Goal: Transaction & Acquisition: Purchase product/service

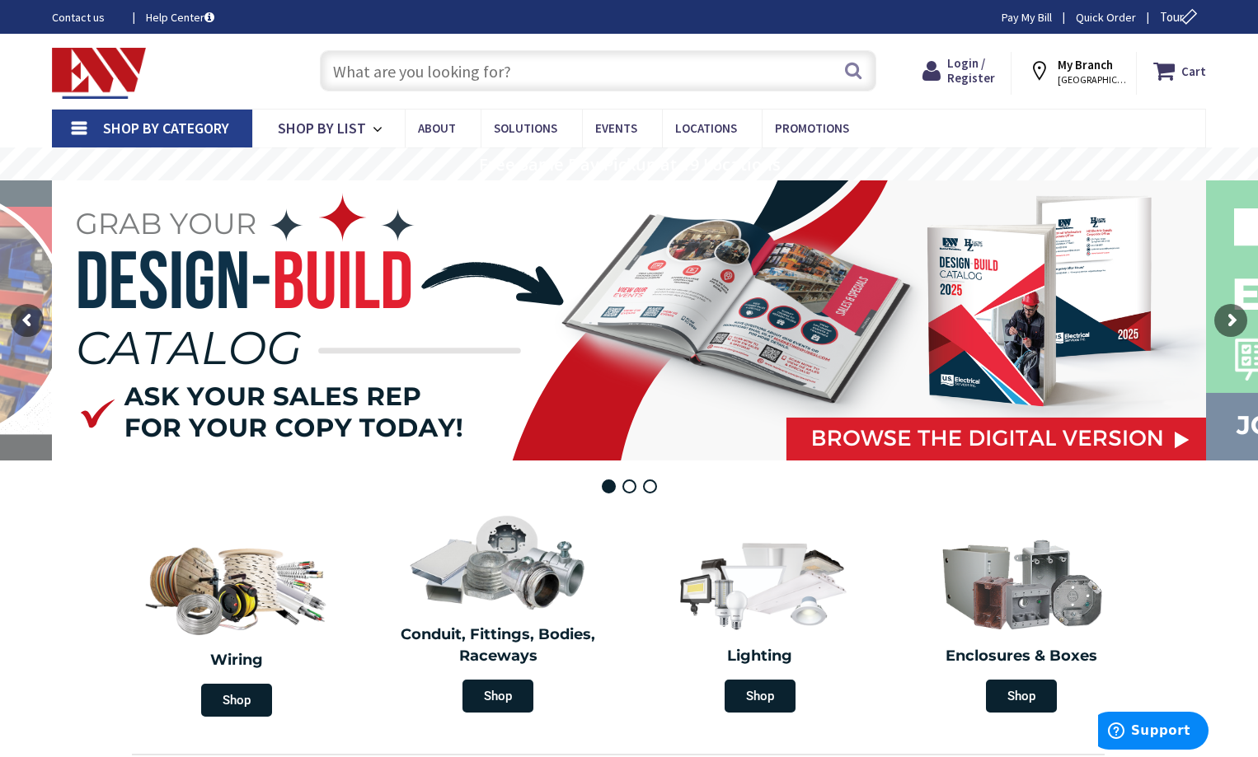
drag, startPoint x: 377, startPoint y: 65, endPoint x: 402, endPoint y: 65, distance: 25.6
click at [390, 65] on input "text" at bounding box center [598, 70] width 556 height 41
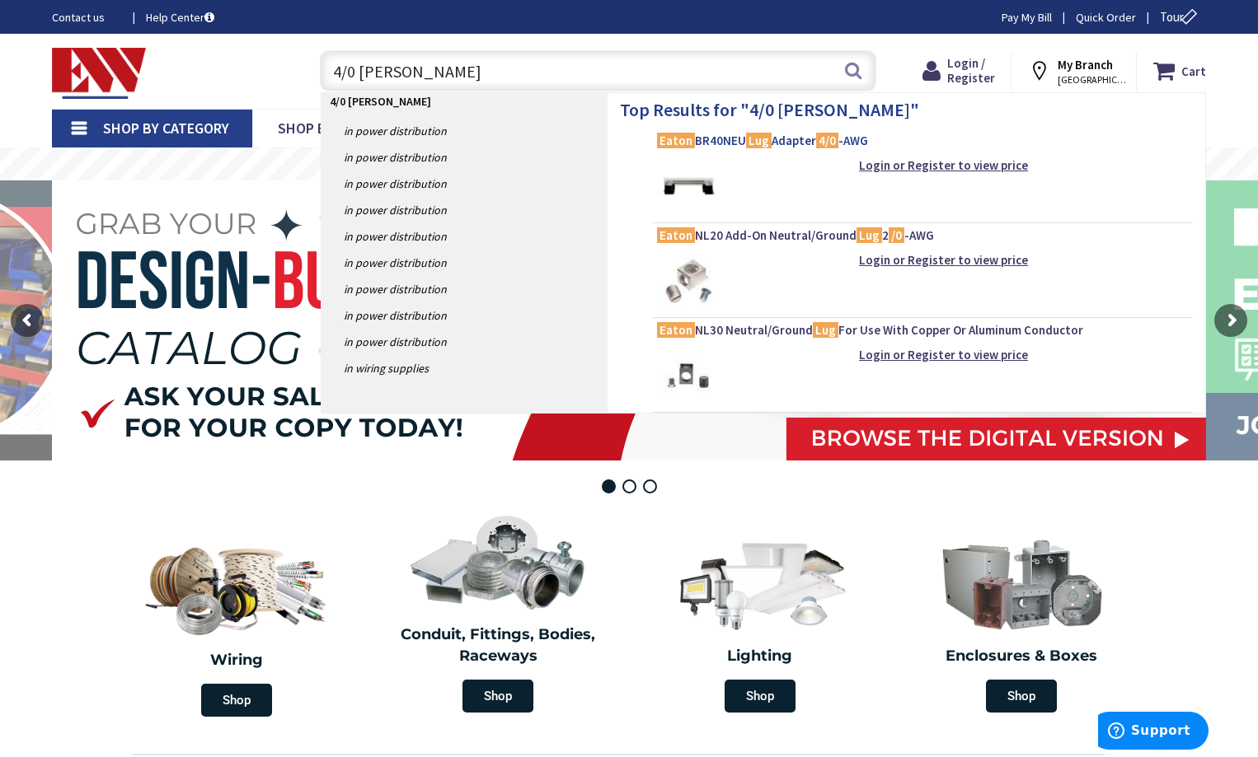
type input "4/0 lug eaton"
click at [781, 138] on span "Eaton BR40NEU Lug Adapter 4/0 -AWG" at bounding box center [923, 141] width 532 height 16
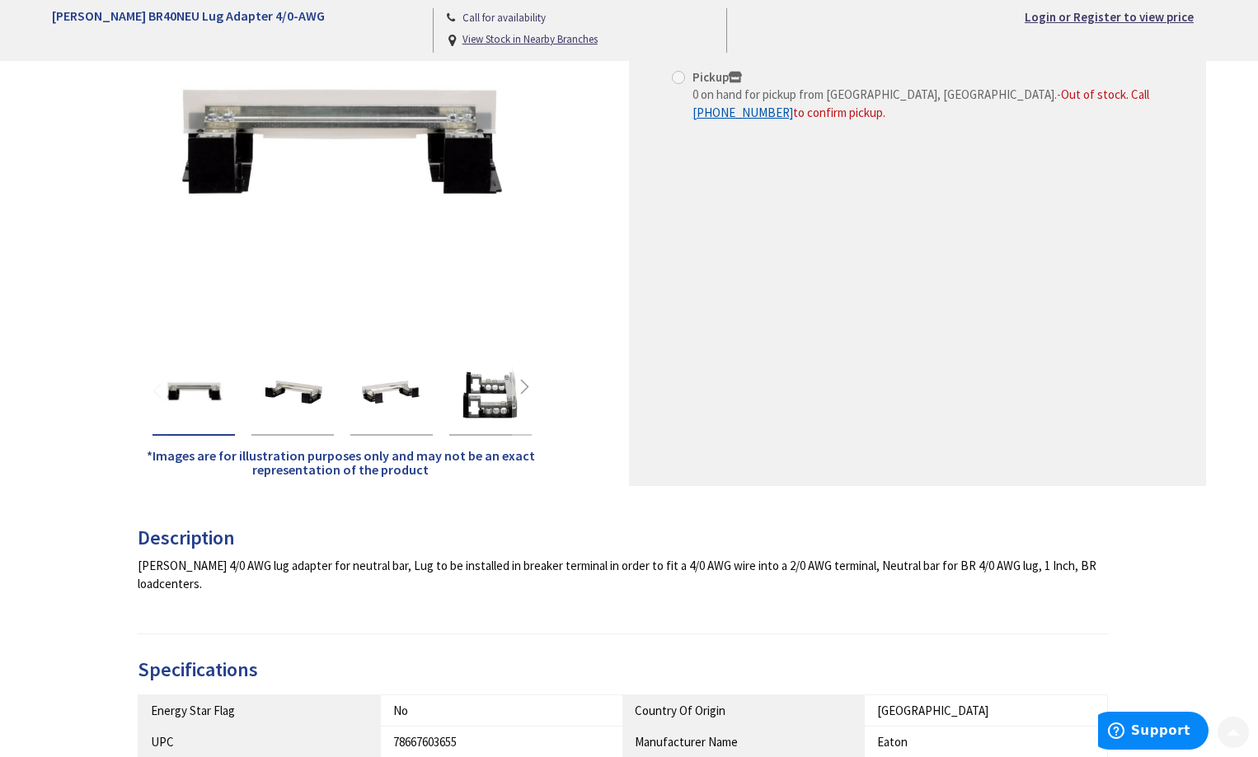
scroll to position [330, 0]
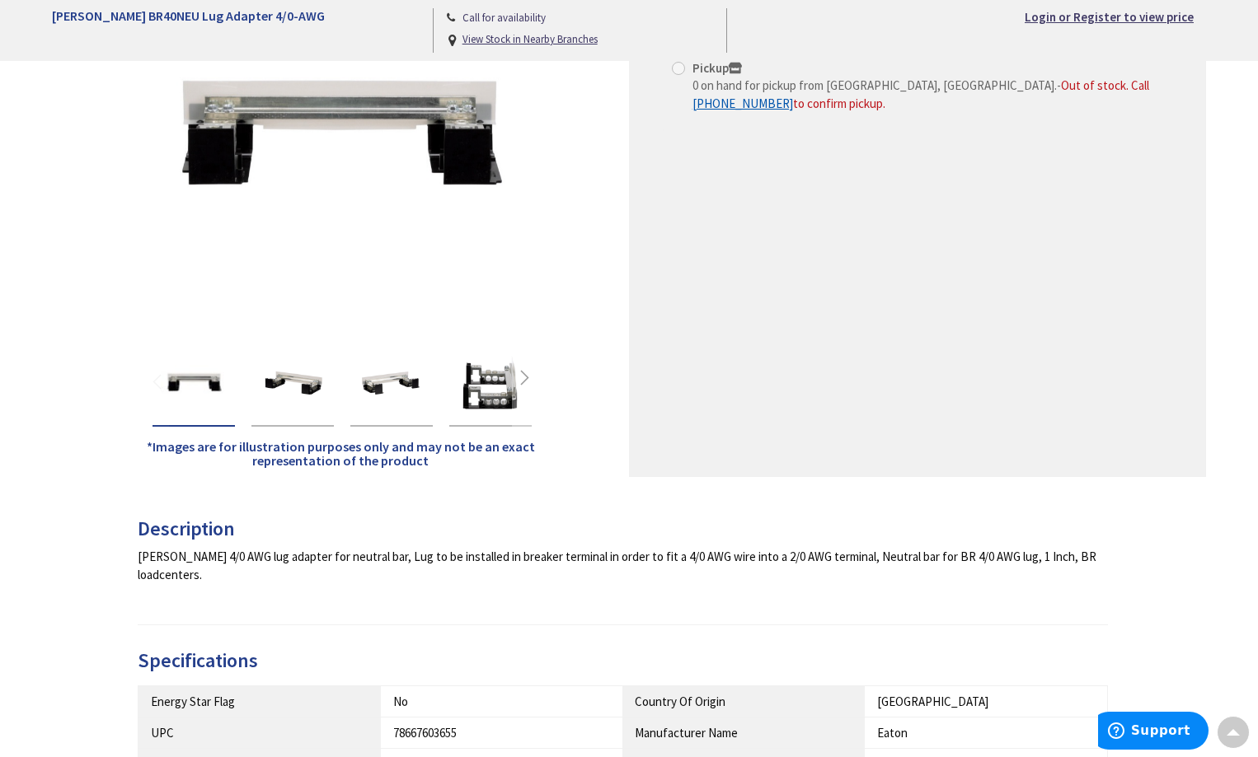
drag, startPoint x: 433, startPoint y: 447, endPoint x: 528, endPoint y: 448, distance: 95.6
click at [476, 385] on img "Eaton BR40NEU Lug Adapter 4/0-AWG" at bounding box center [490, 384] width 66 height 66
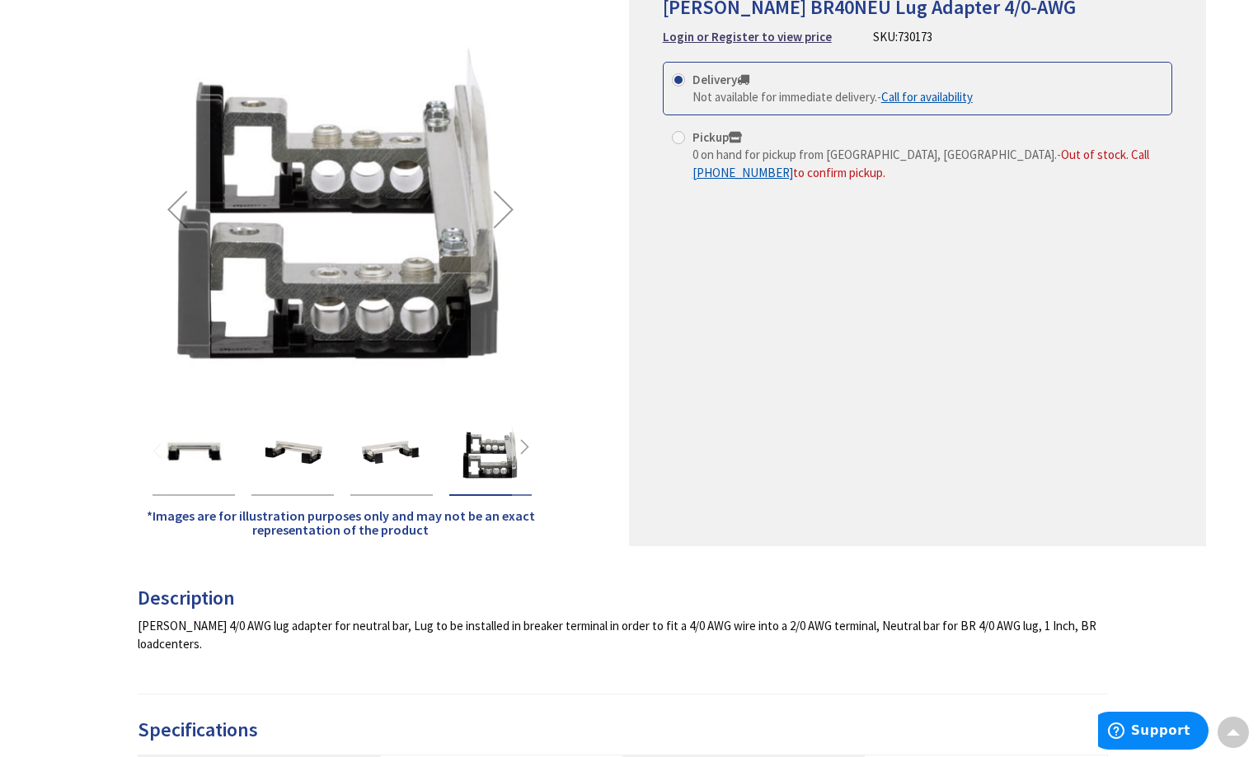
scroll to position [0, 0]
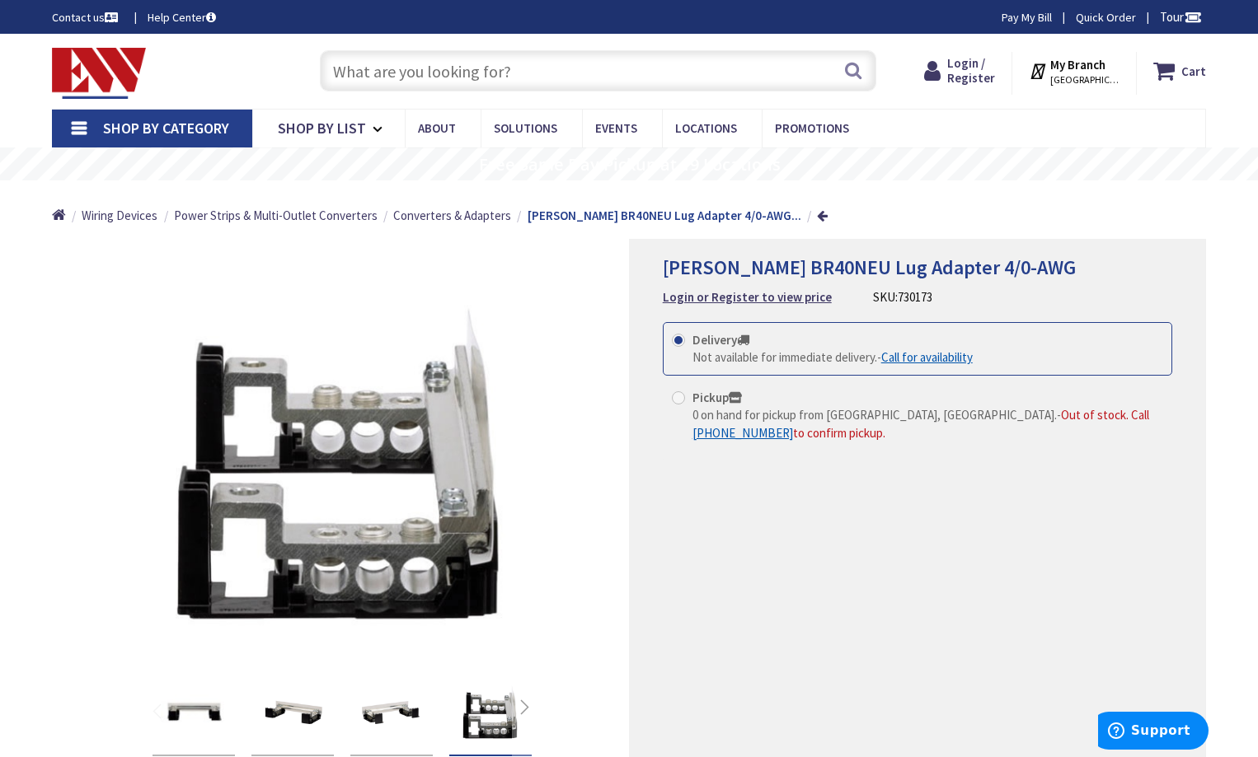
click at [371, 81] on input "text" at bounding box center [598, 70] width 556 height 41
click at [394, 65] on input "text" at bounding box center [598, 70] width 556 height 41
click at [340, 70] on input "text" at bounding box center [598, 70] width 556 height 41
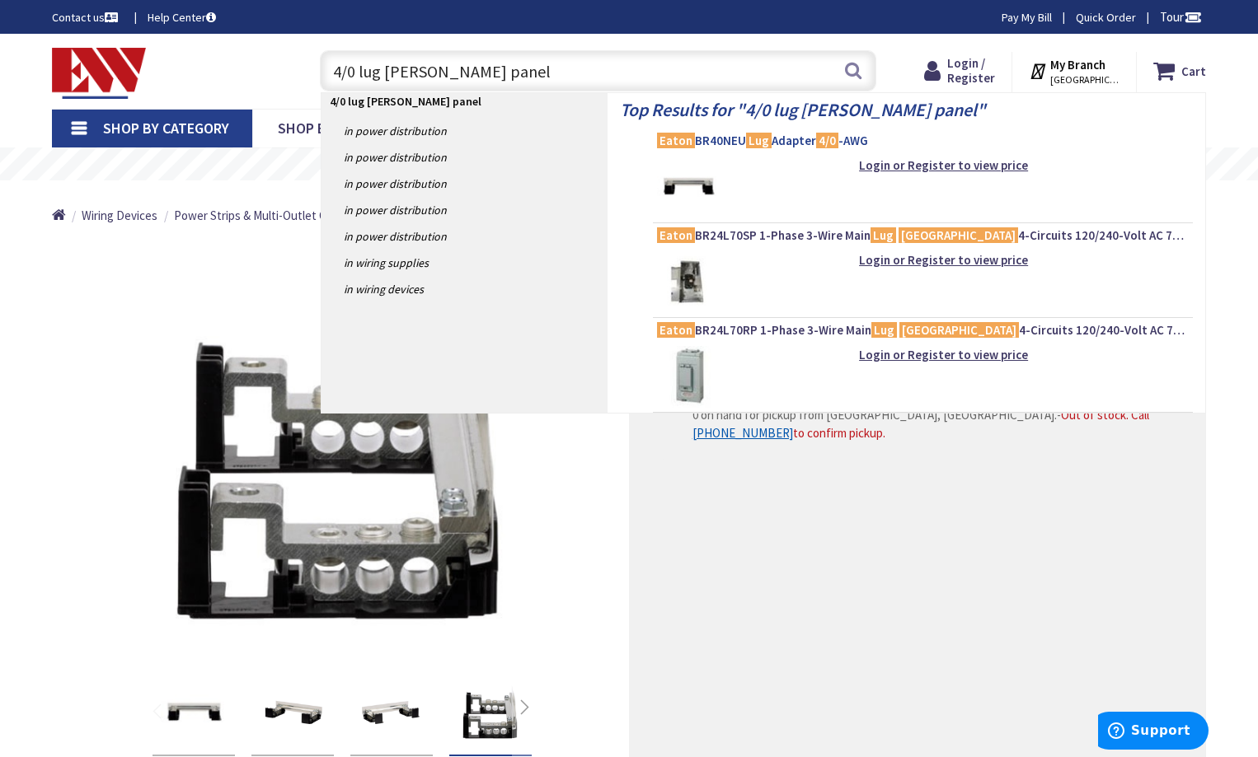
type input "4/0 lug eaton panel"
click at [738, 137] on span "Eaton BR40NEU Lug Adapter 4/0 -AWG" at bounding box center [923, 141] width 532 height 16
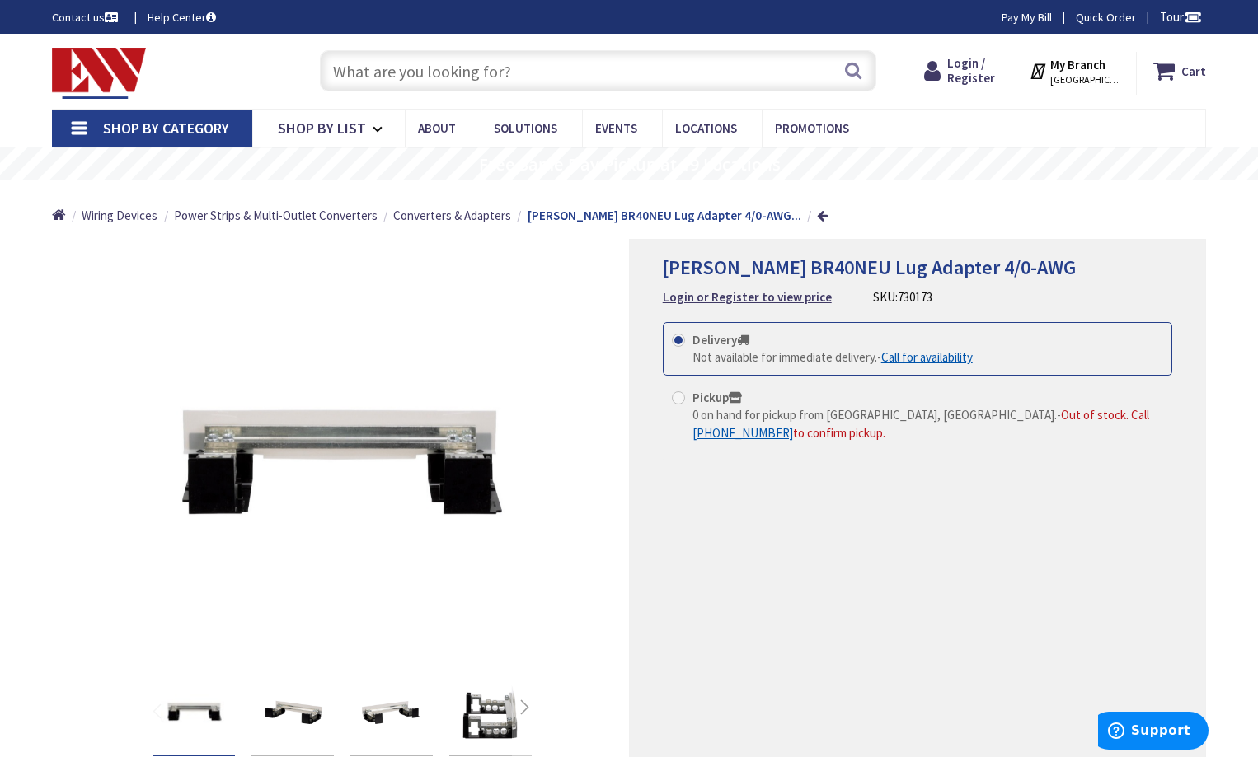
drag, startPoint x: 659, startPoint y: 278, endPoint x: 777, endPoint y: 260, distance: 119.2
click at [777, 260] on span "Eaton BR40NEU Lug Adapter 4/0-AWG" at bounding box center [869, 268] width 413 height 26
drag, startPoint x: 792, startPoint y: 266, endPoint x: 653, endPoint y: 265, distance: 139.3
click at [653, 265] on div "Eaton BR40NEU Lug Adapter 4/0-AWG Login or Register to view price SKU: 730173 T…" at bounding box center [917, 523] width 577 height 568
copy span "Eaton BR40NEU"
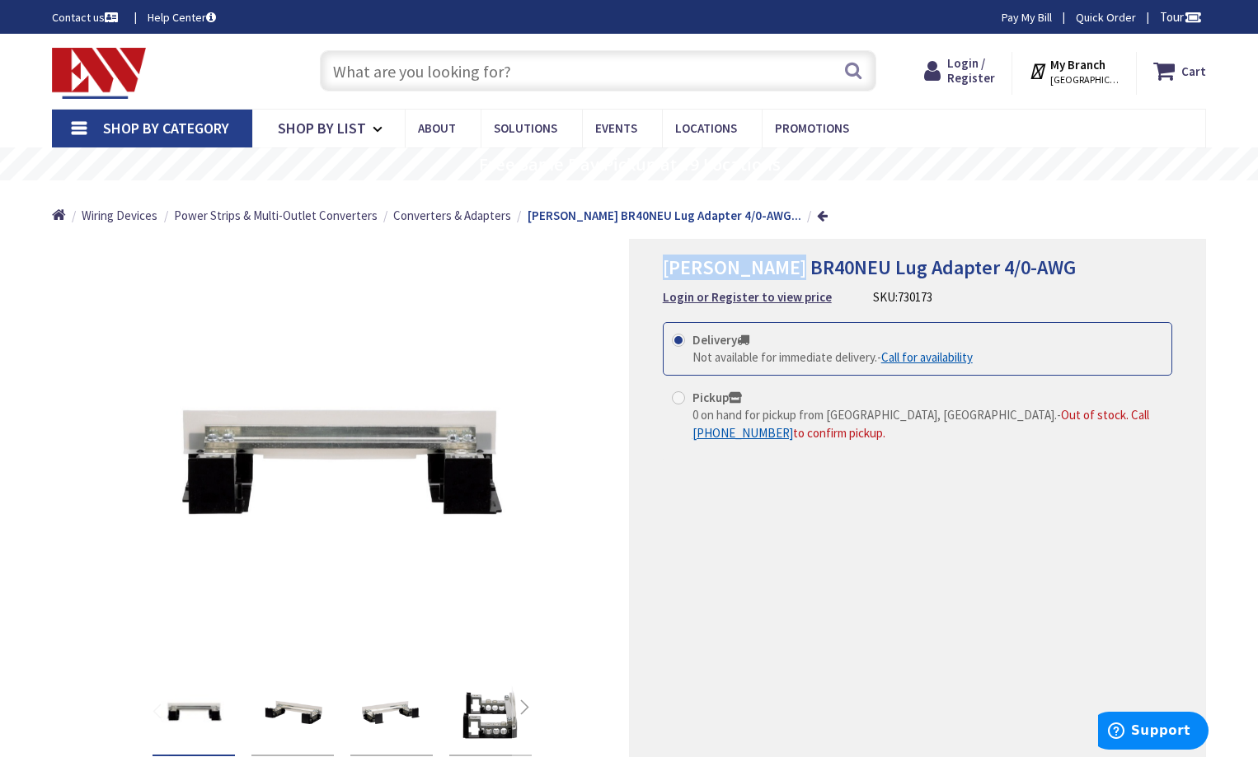
click at [383, 58] on input "text" at bounding box center [598, 70] width 556 height 41
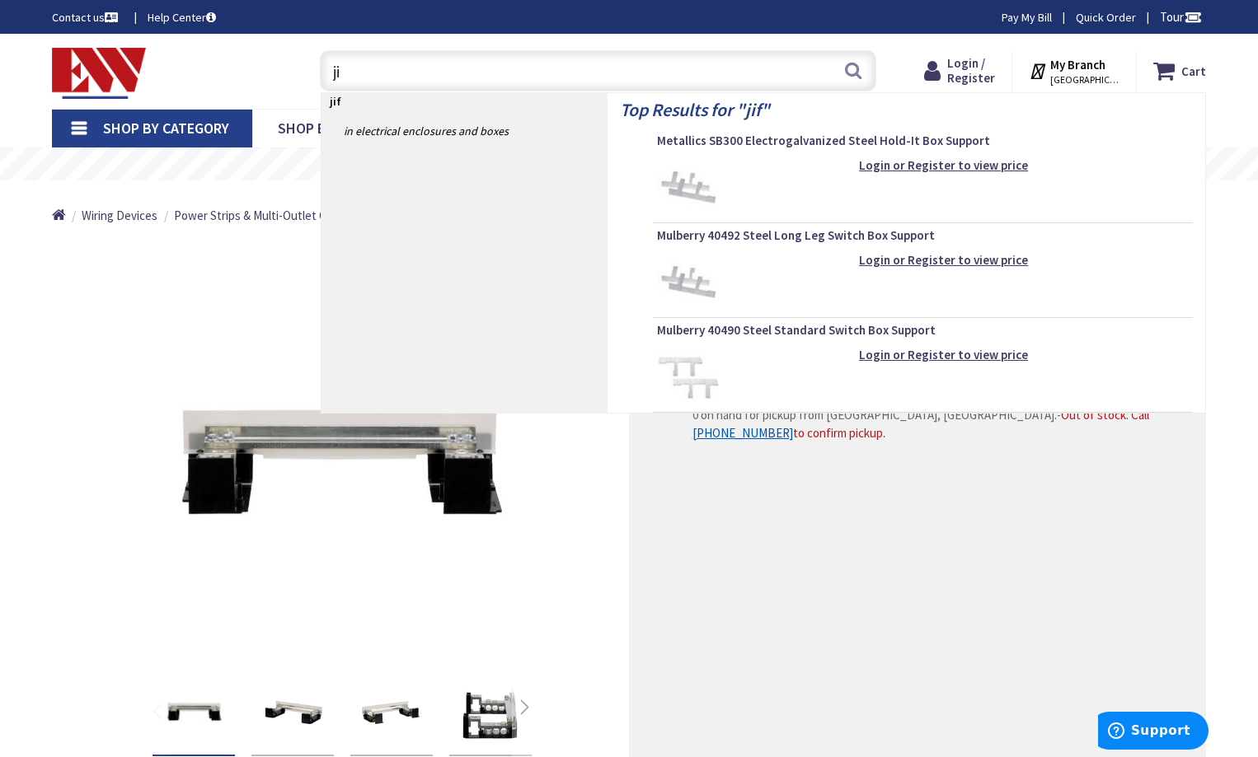
type input "j"
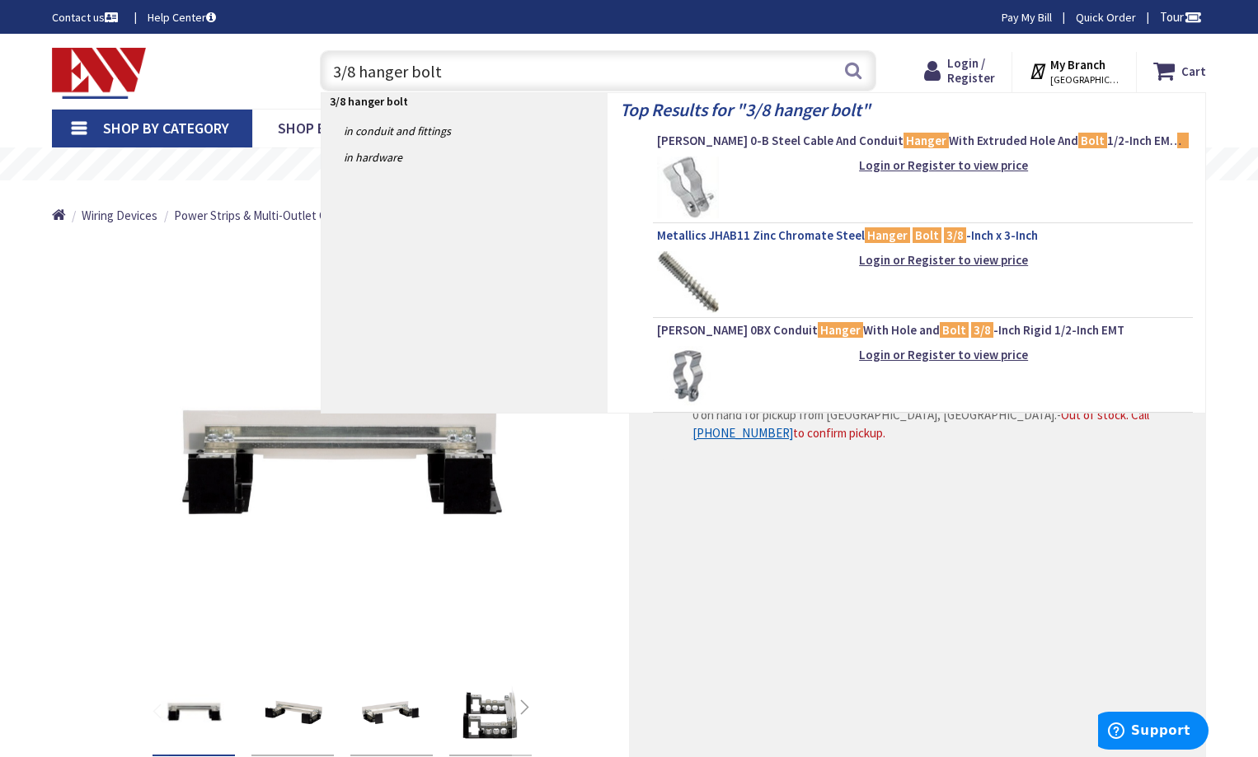
type input "3/8 hanger bolt"
click at [798, 236] on span "Metallics JHAB11 Zinc Chromate Steel Hanger Bolt 3/8 -Inch x 3-Inch" at bounding box center [923, 235] width 532 height 16
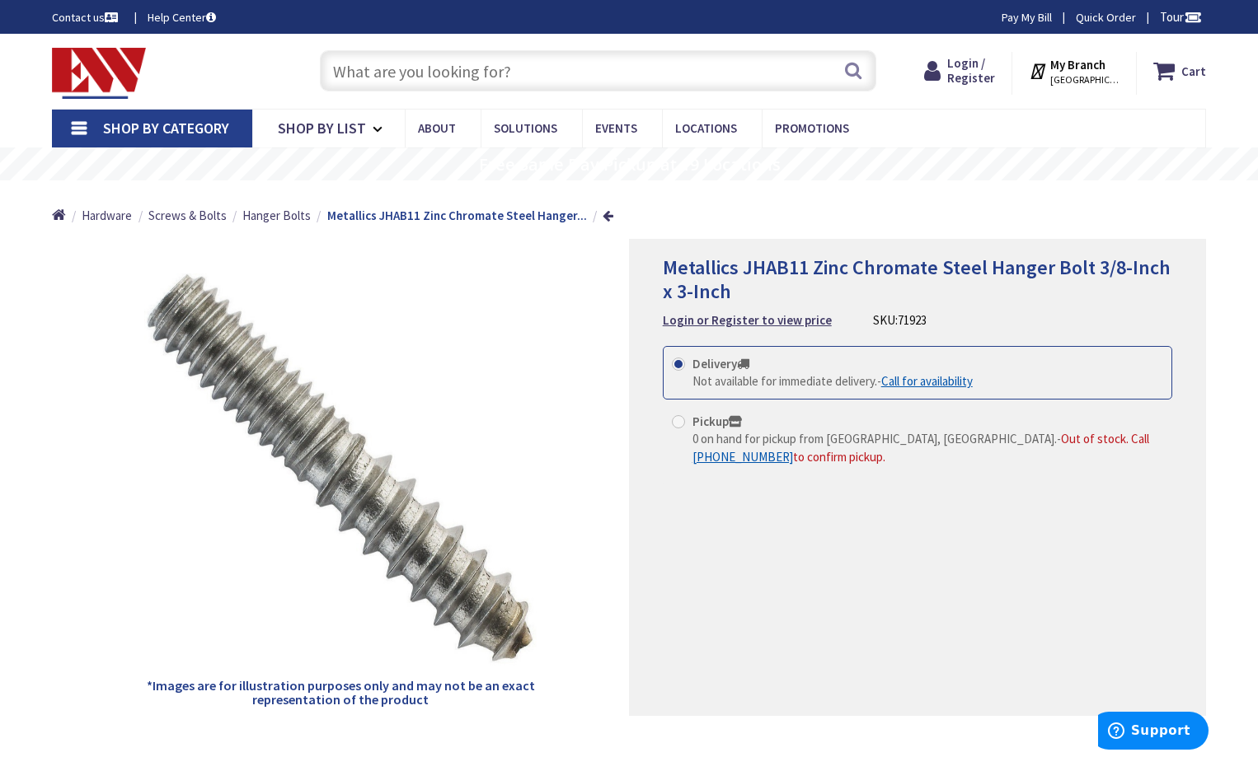
click at [1081, 70] on strong "My Branch" at bounding box center [1077, 65] width 55 height 16
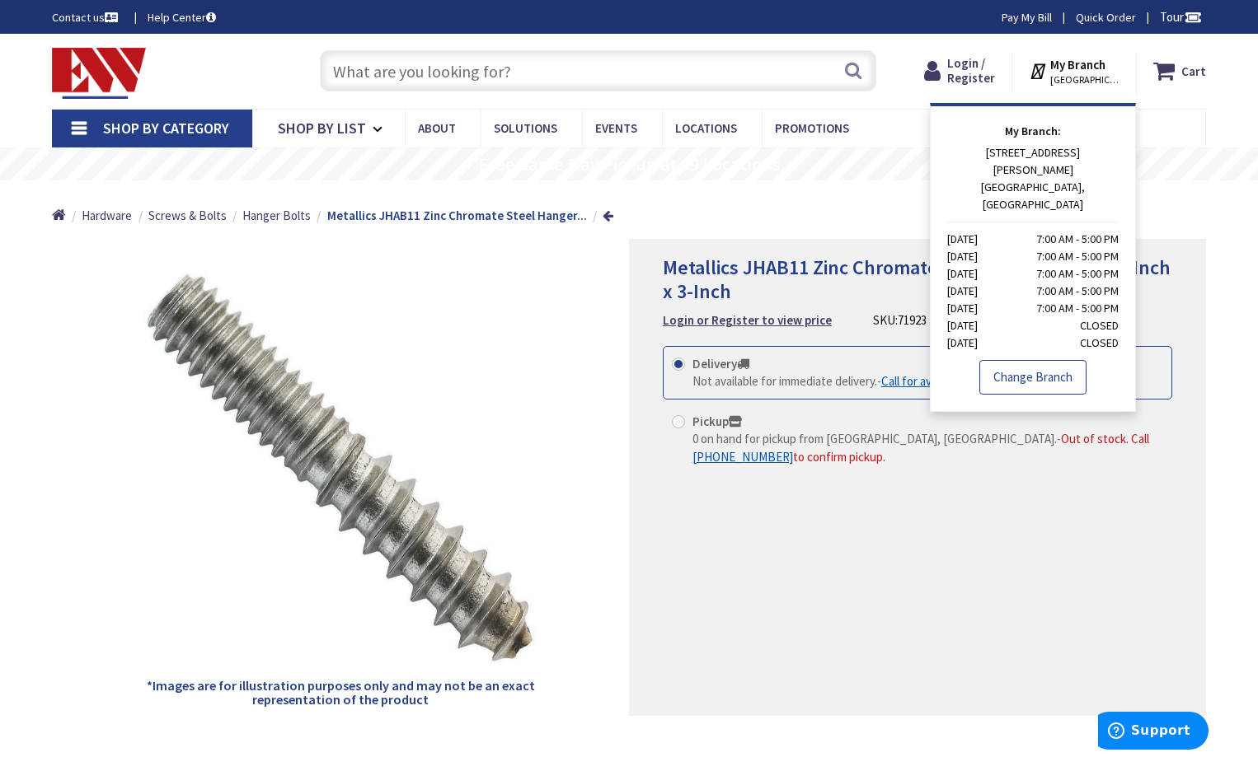
click at [1043, 360] on link "Change Branch" at bounding box center [1032, 377] width 107 height 35
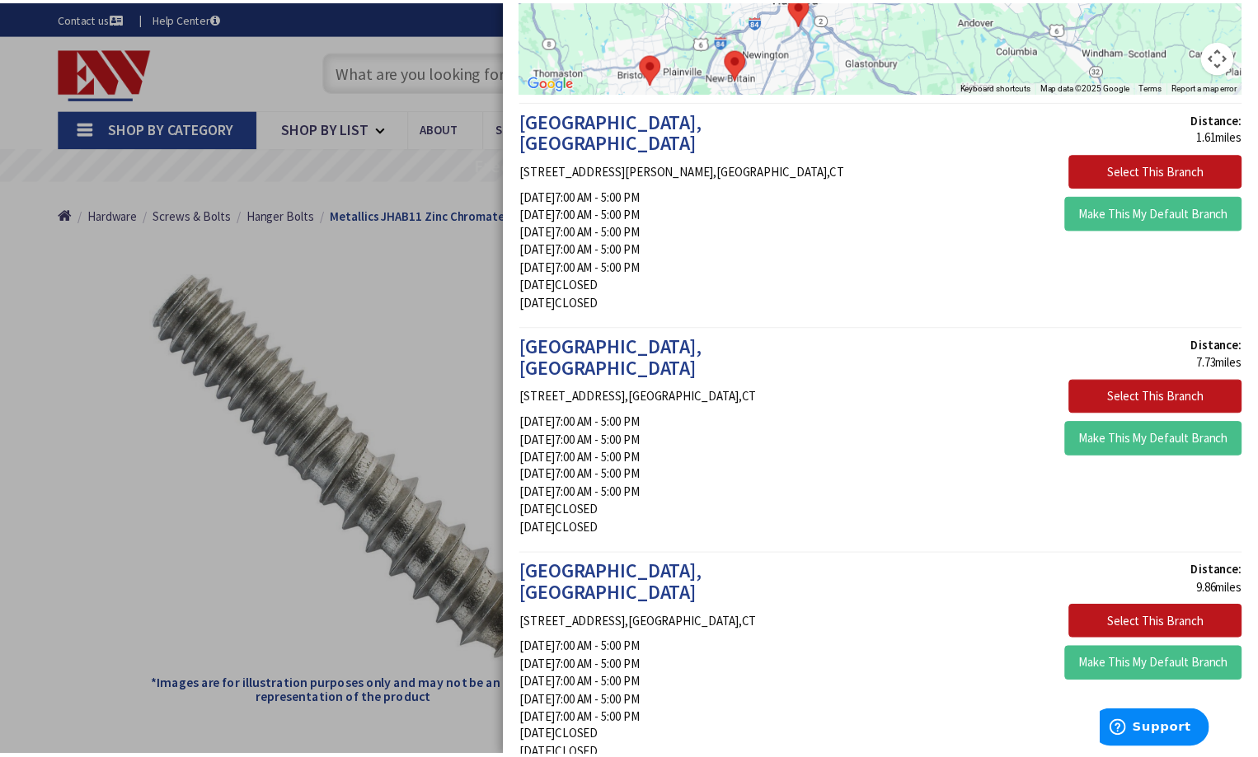
scroll to position [412, 0]
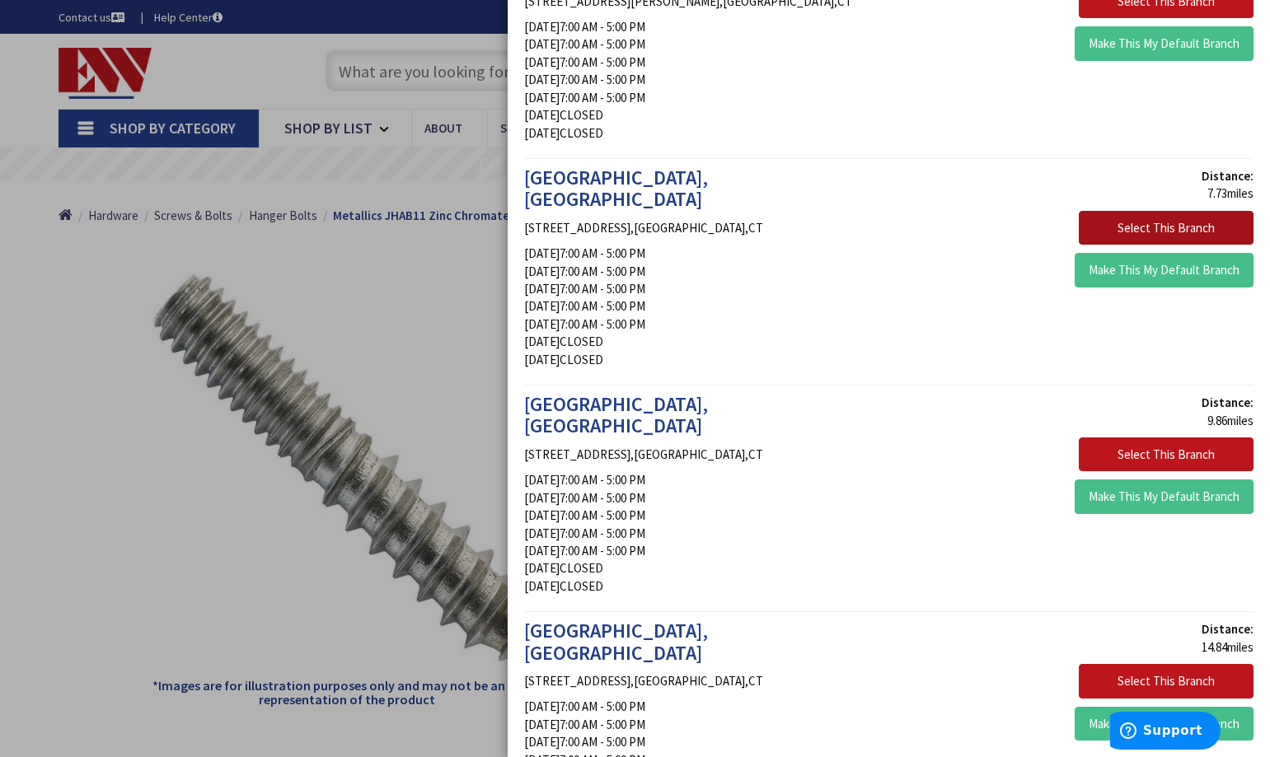
click at [1129, 211] on button "Select This Branch" at bounding box center [1166, 228] width 175 height 35
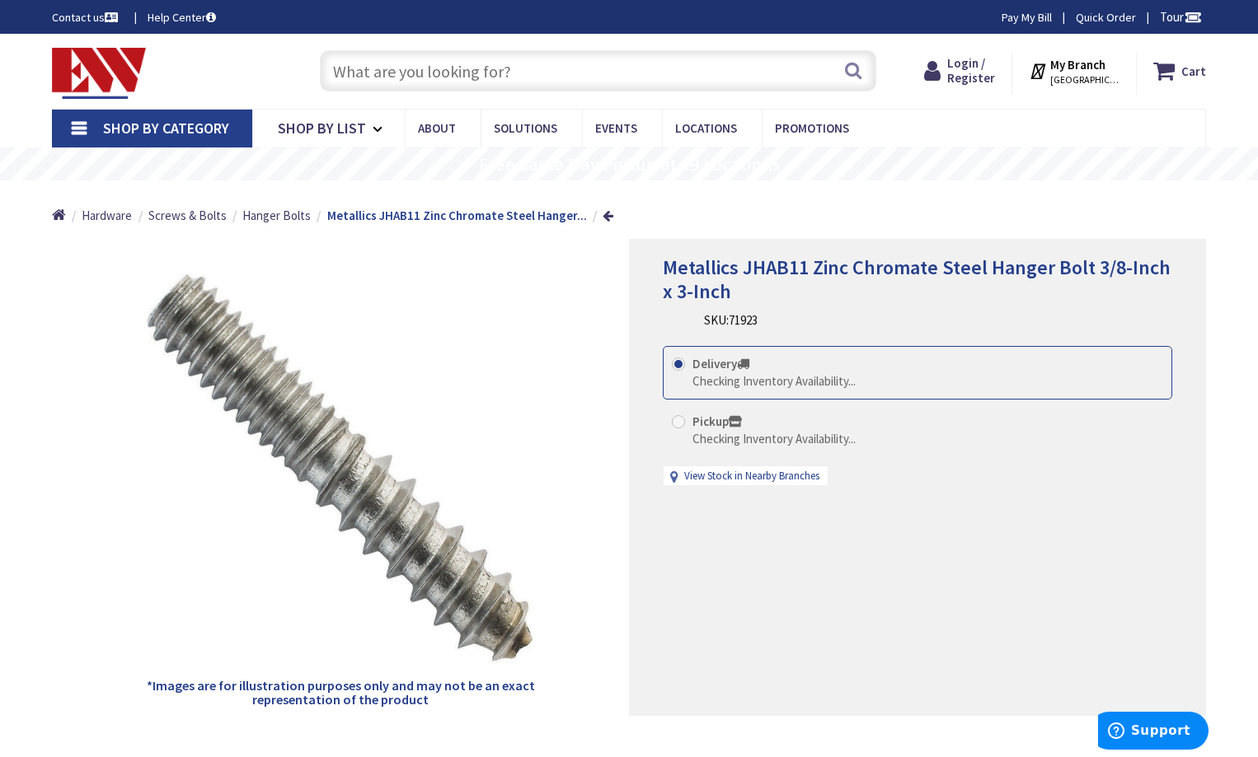
click at [748, 477] on div "Delivery Checking Inventory Availability... Pickup Checking Inventory Availabil…" at bounding box center [917, 424] width 509 height 157
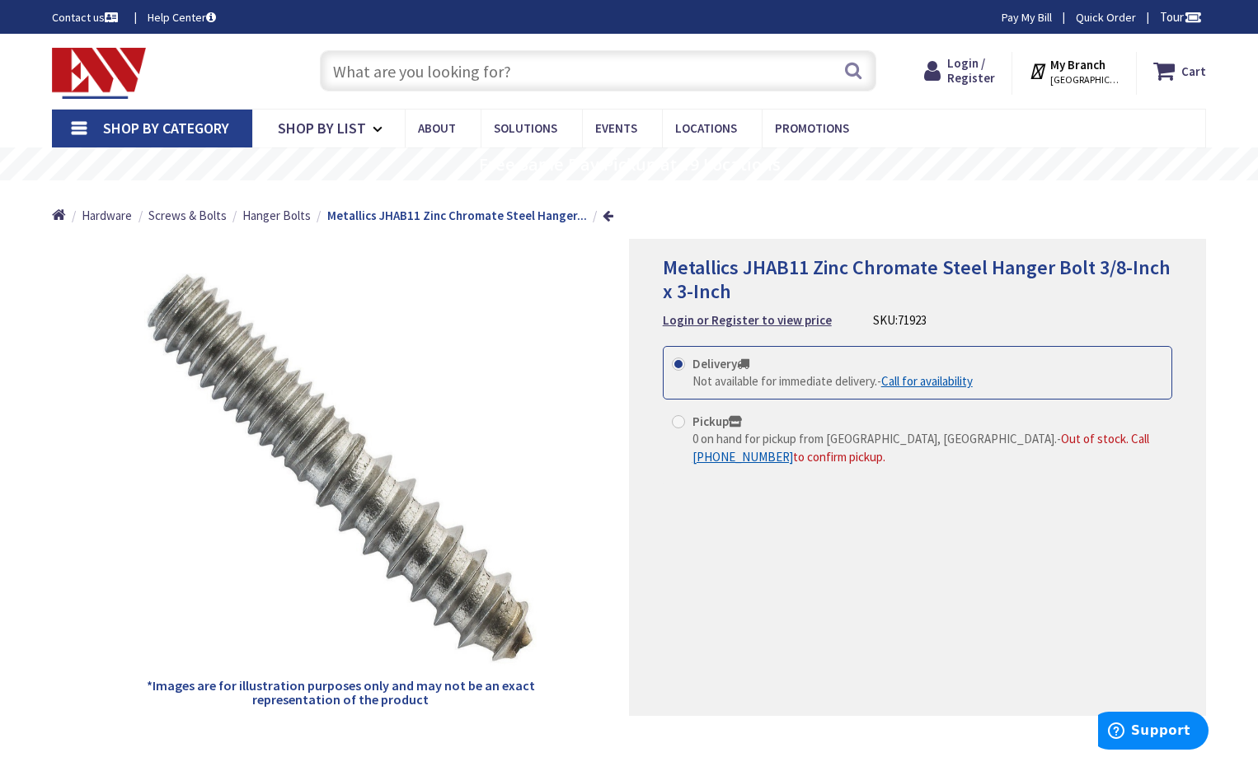
click at [355, 65] on input "text" at bounding box center [598, 70] width 556 height 41
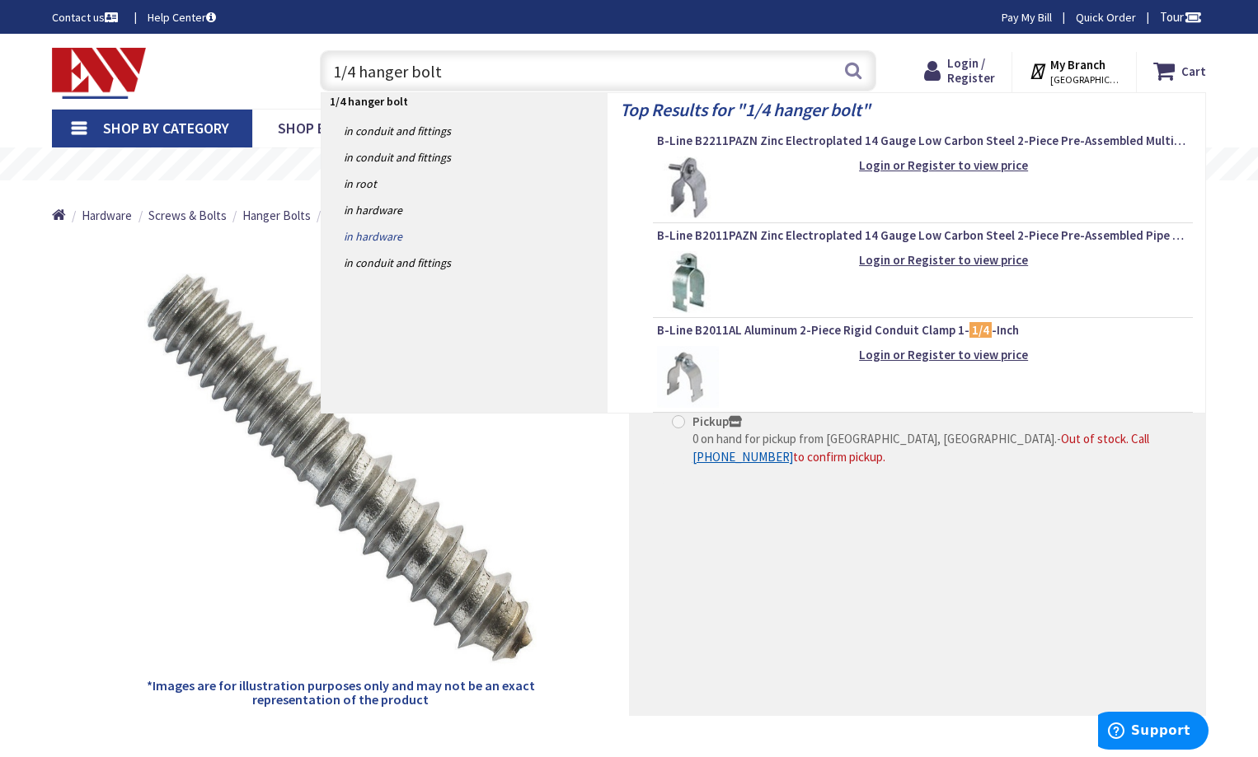
type input "1/4 hanger bolt"
click at [499, 246] on link "in Hardware" at bounding box center [464, 236] width 286 height 26
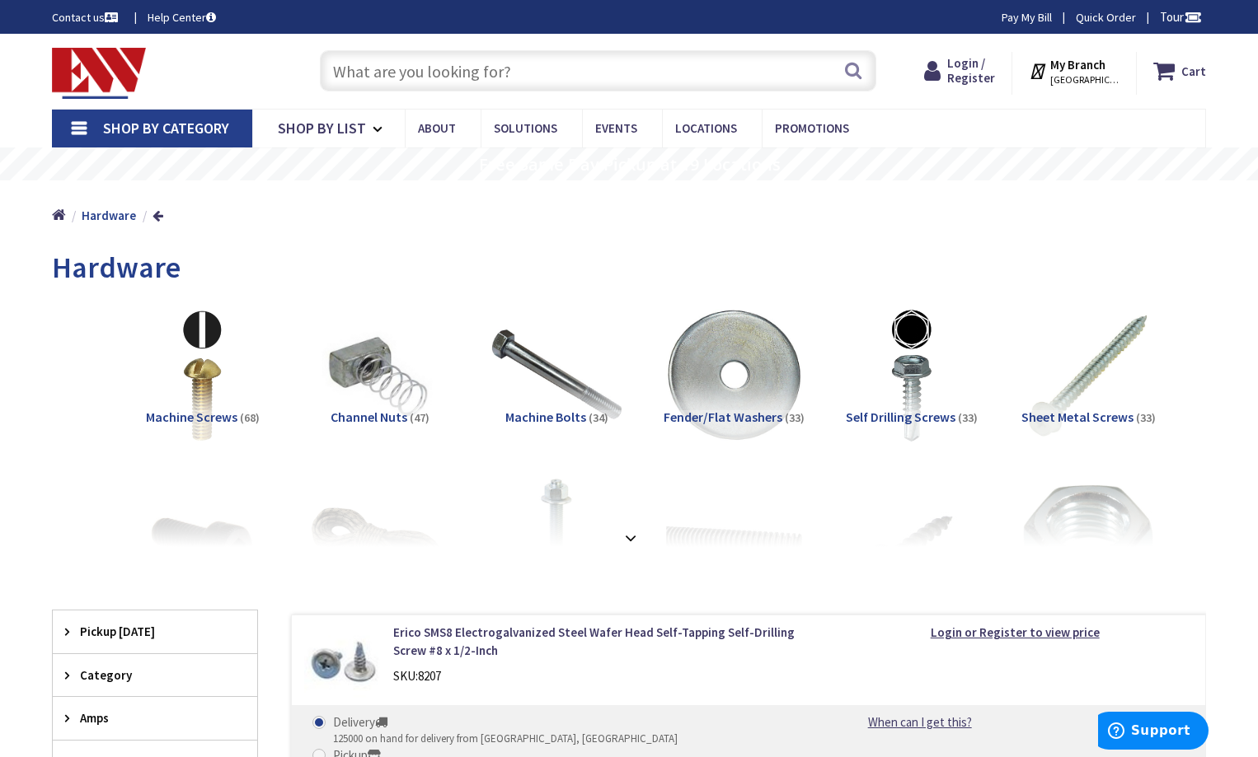
click at [350, 77] on input "text" at bounding box center [598, 70] width 556 height 41
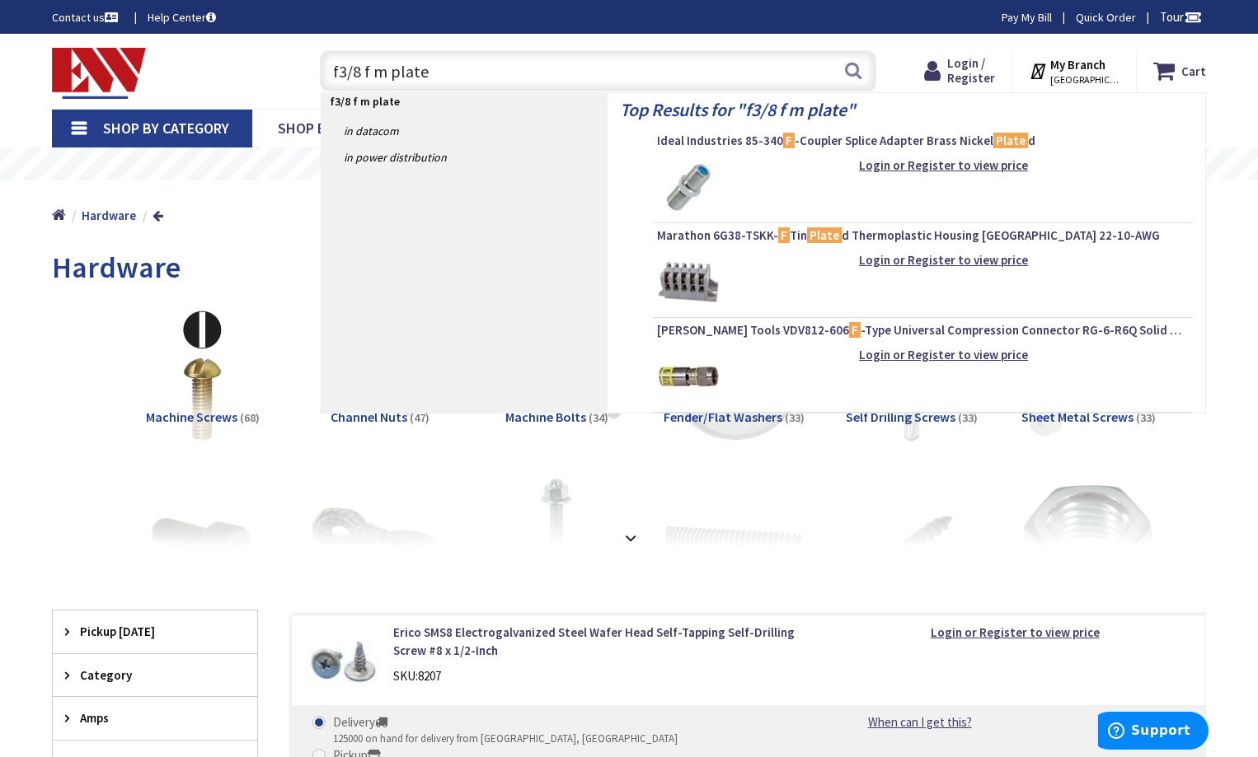
click at [339, 68] on input "f3/8 f m plate" at bounding box center [598, 70] width 556 height 41
click at [363, 68] on input "3/8 f m plate" at bounding box center [598, 70] width 556 height 41
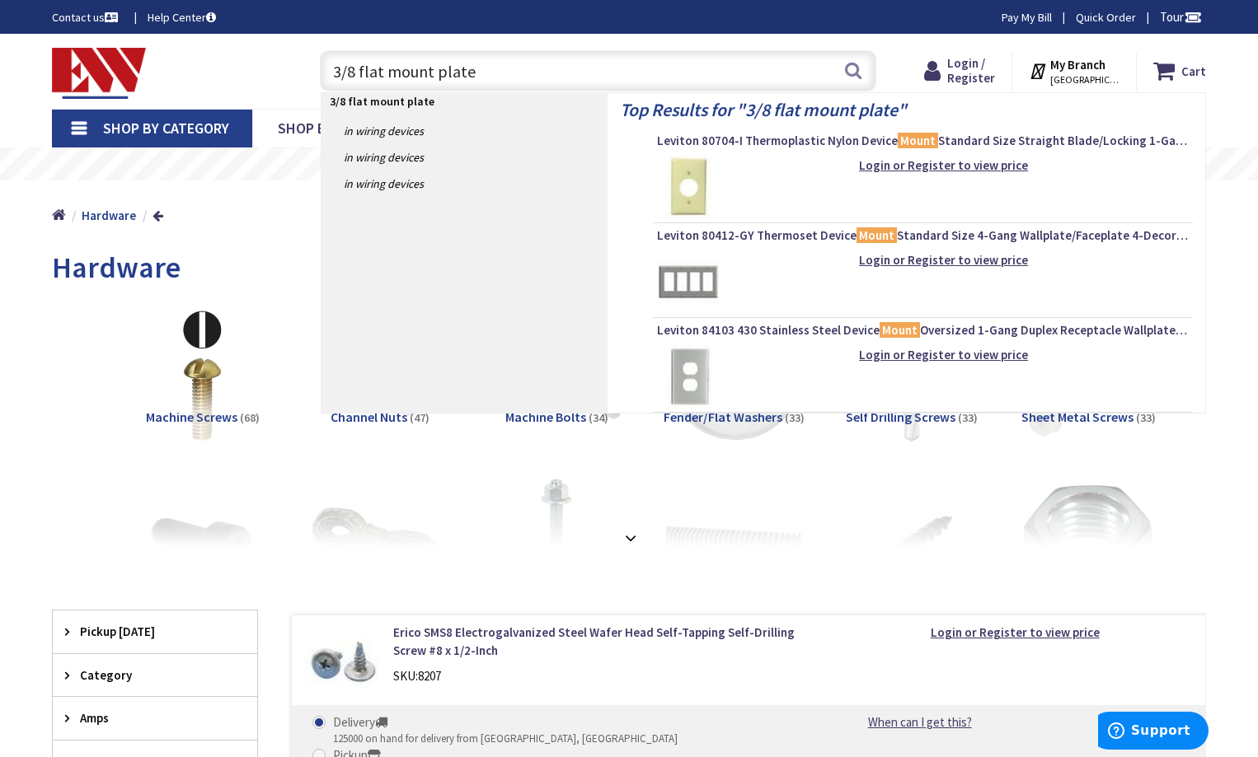
drag, startPoint x: 472, startPoint y: 69, endPoint x: 359, endPoint y: 65, distance: 113.8
click at [359, 65] on input "3/8 flat mount plate" at bounding box center [598, 70] width 556 height 41
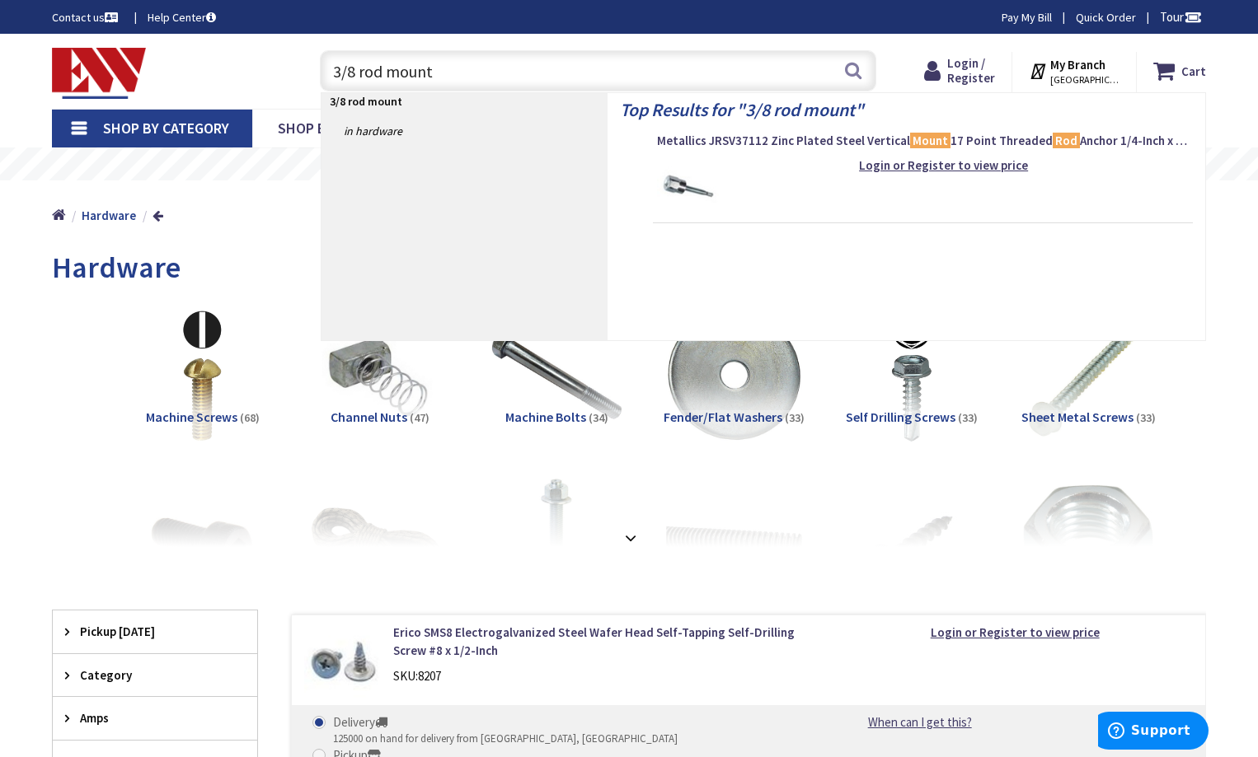
type input "3/8 rod mount"
click at [673, 181] on img at bounding box center [688, 188] width 62 height 62
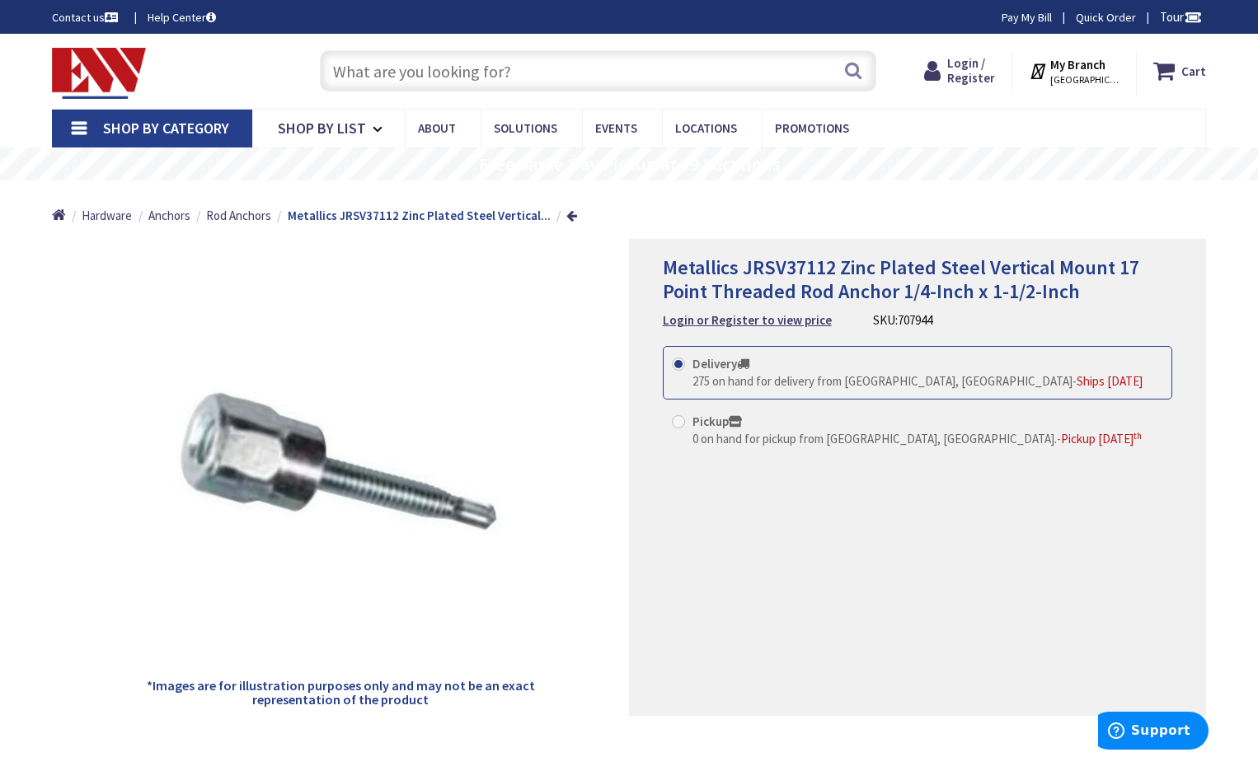
click at [1100, 302] on h1 "Metallics JRSV37112 Zinc Plated Steel Vertical Mount 17 Point Threaded Rod Anch…" at bounding box center [917, 280] width 509 height 48
drag, startPoint x: 1100, startPoint y: 302, endPoint x: 739, endPoint y: 318, distance: 361.4
click at [881, 295] on span "Metallics JRSV37112 Zinc Plated Steel Vertical Mount 17 Point Threaded Rod Anch…" at bounding box center [901, 279] width 476 height 49
click at [891, 290] on span "Metallics JRSV37112 Zinc Plated Steel Vertical Mount 17 Point Threaded Rod Anch…" at bounding box center [901, 279] width 476 height 49
drag, startPoint x: 660, startPoint y: 290, endPoint x: 893, endPoint y: 296, distance: 232.5
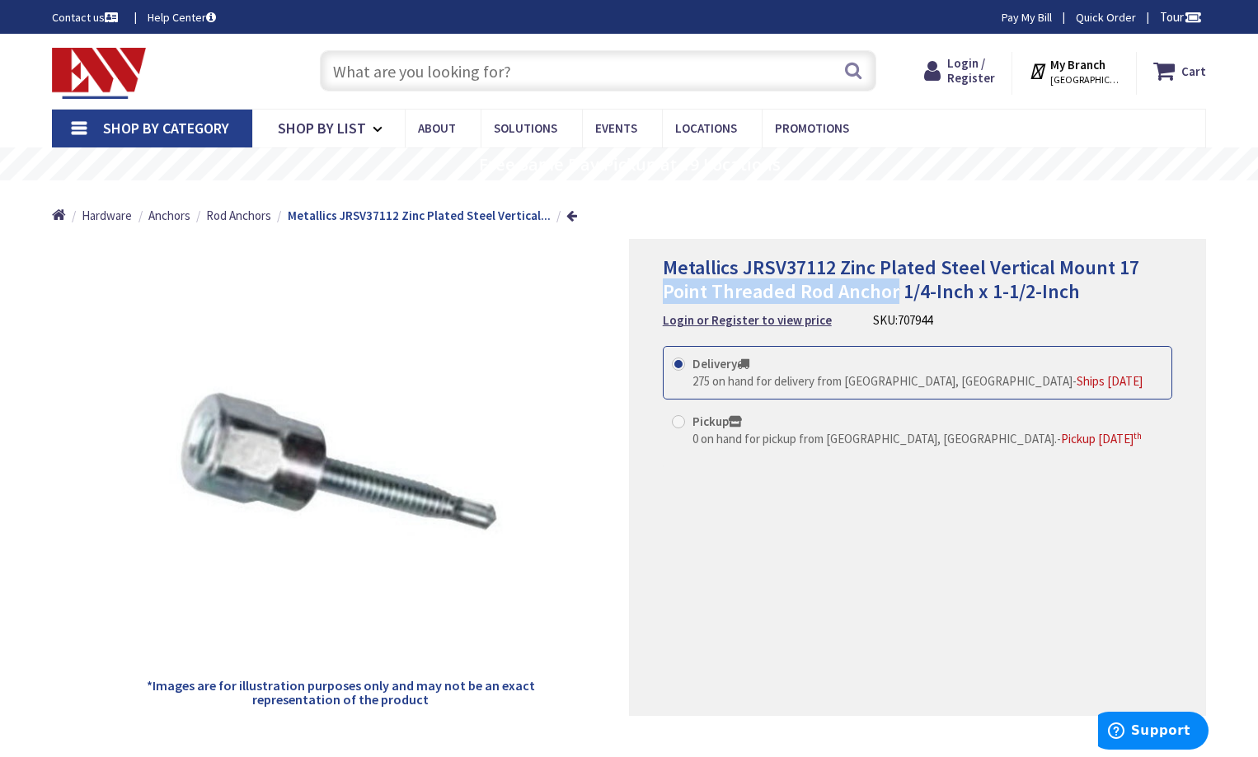
click at [893, 296] on div "Metallics JRSV37112 Zinc Plated Steel Vertical Mount 17 Point Threaded Rod Anch…" at bounding box center [917, 477] width 577 height 477
copy span "Point Threaded Rod Anchor"
click at [357, 67] on input "text" at bounding box center [598, 70] width 556 height 41
paste input "Point Threaded Rod Anchor"
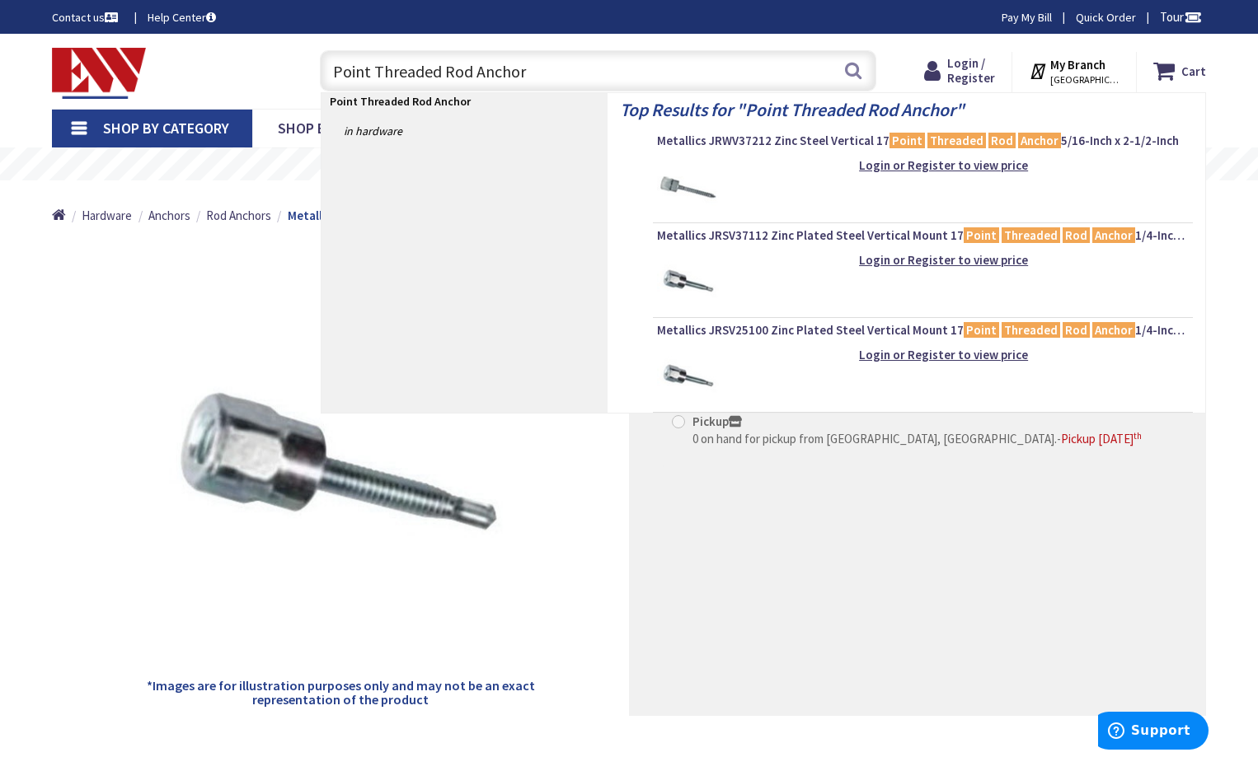
drag, startPoint x: 330, startPoint y: 78, endPoint x: 350, endPoint y: 111, distance: 38.9
click at [333, 82] on input "Point Threaded Rod Anchor" at bounding box center [598, 70] width 556 height 41
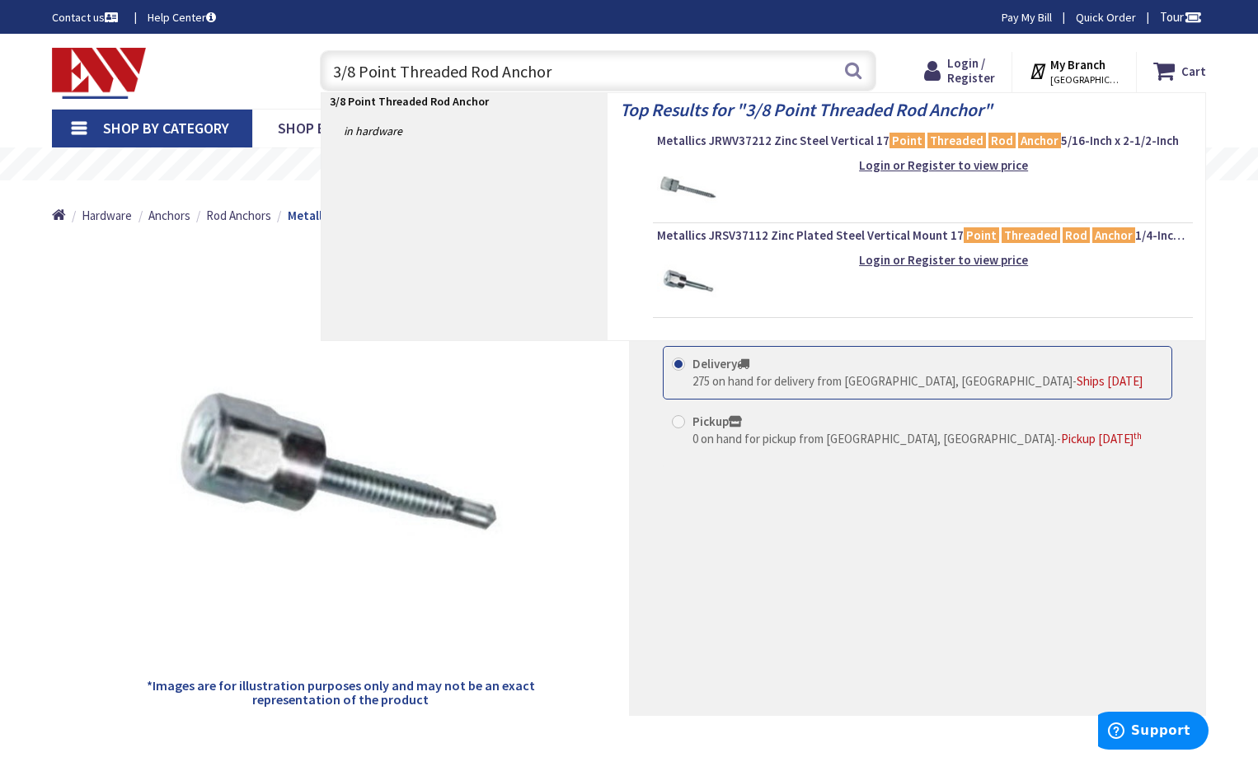
type input "3/8 Point Threaded Rod Anchor"
drag, startPoint x: 556, startPoint y: 66, endPoint x: 0, endPoint y: -1, distance: 560.3
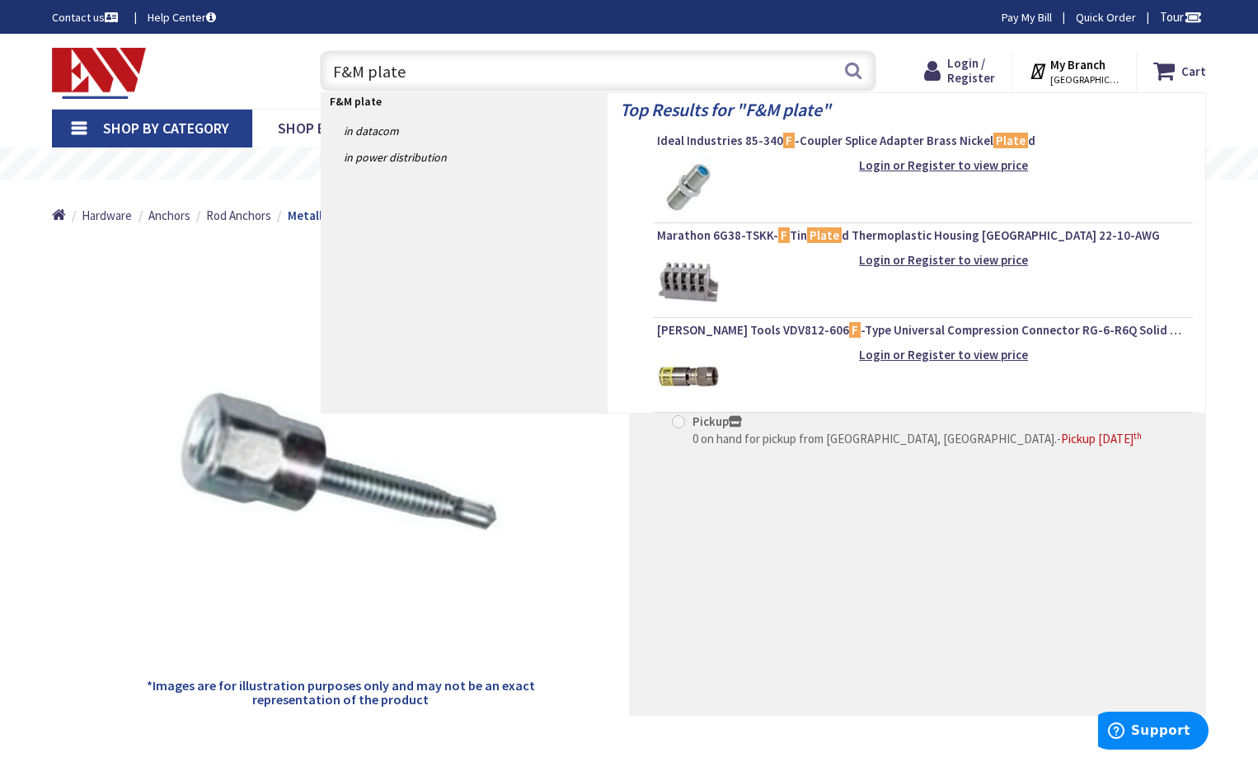
type input "F&M plate"
drag, startPoint x: 434, startPoint y: 66, endPoint x: 190, endPoint y: 79, distance: 243.5
click at [190, 79] on div "Toggle Nav F&M plate F&M plate Search Cart My Cart Close You have no items in y…" at bounding box center [629, 71] width 1179 height 55
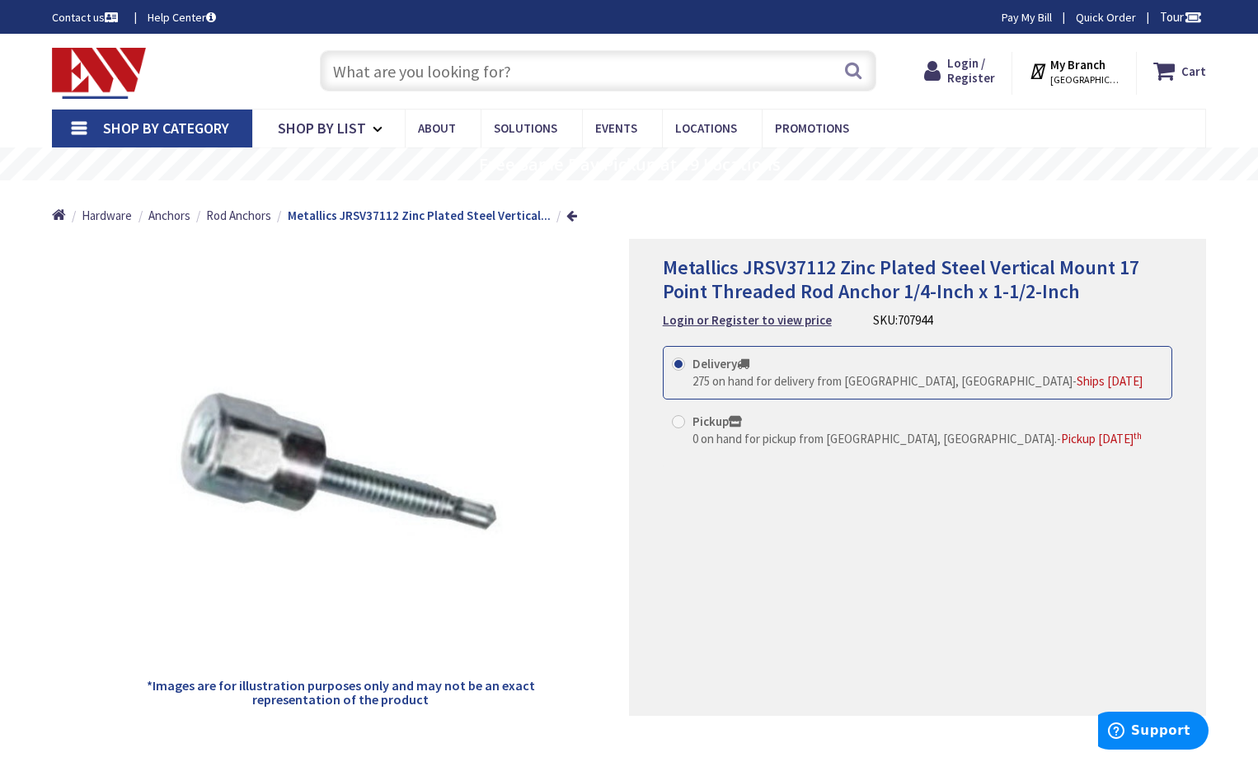
type input "2"
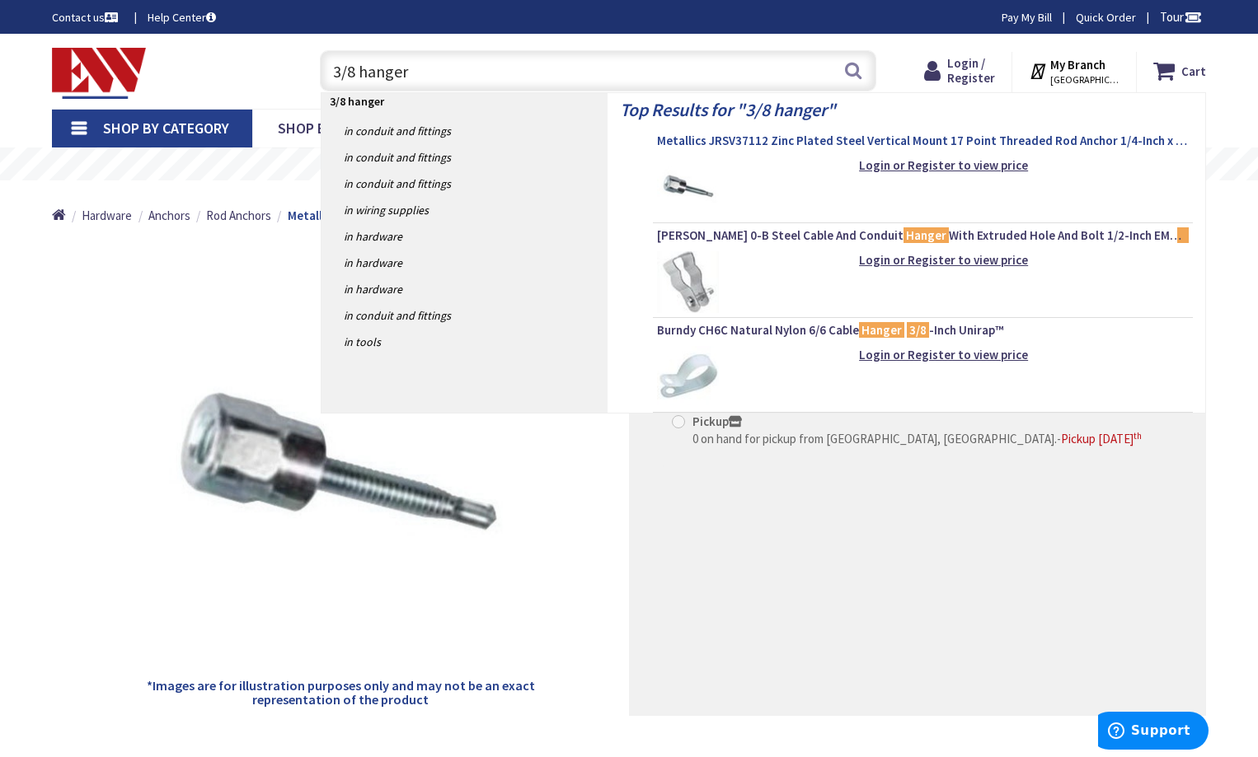
type input "3/8 hanger"
click at [818, 143] on span "Metallics JRSV37112 Zinc Plated Steel Vertical Mount 17 Point Threaded Rod Anch…" at bounding box center [923, 141] width 532 height 16
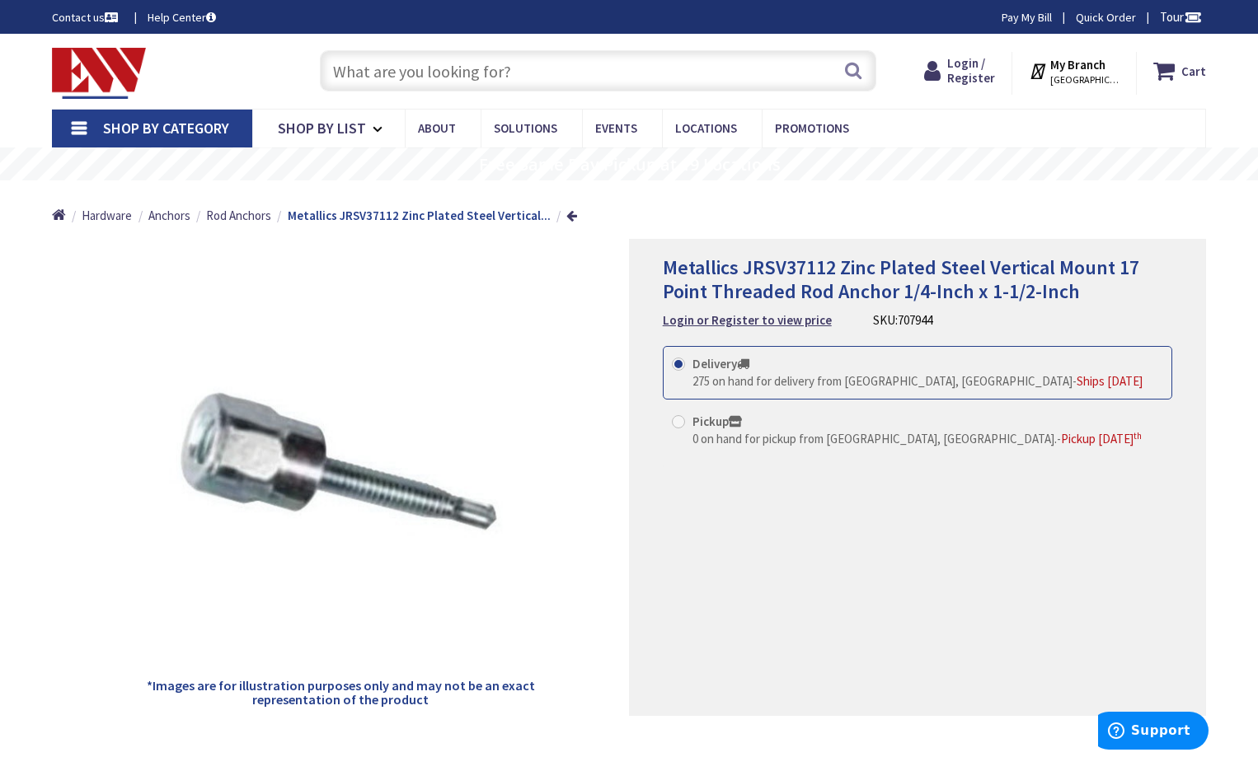
click at [402, 73] on input "text" at bounding box center [598, 70] width 556 height 41
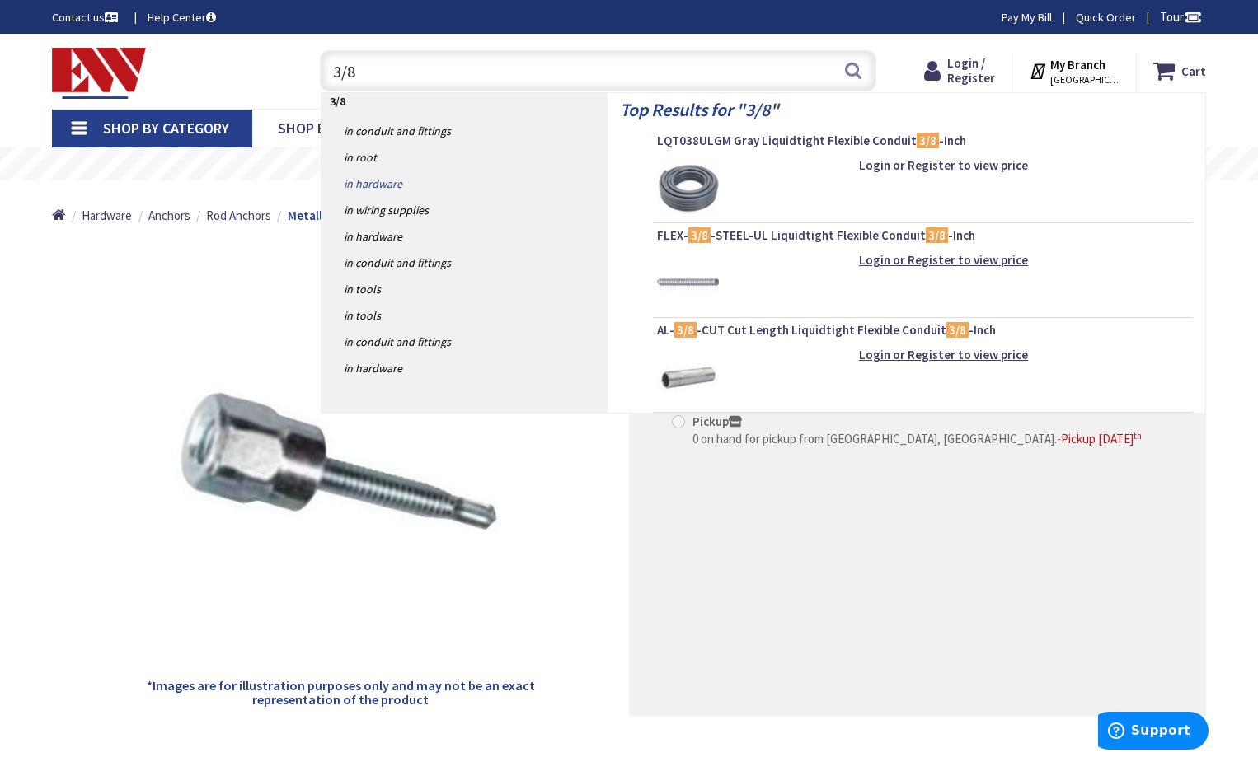
type input "3/8"
click at [382, 183] on link "in Hardware" at bounding box center [464, 184] width 286 height 26
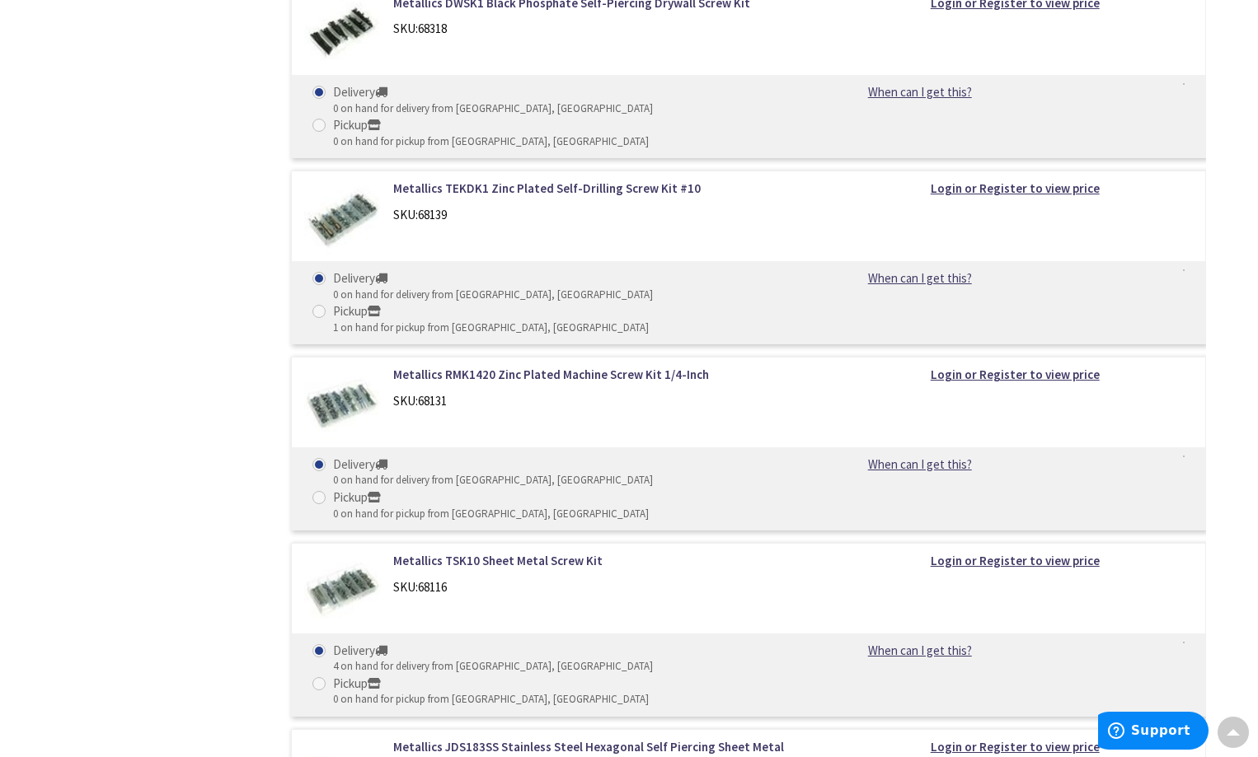
scroll to position [54289, 0]
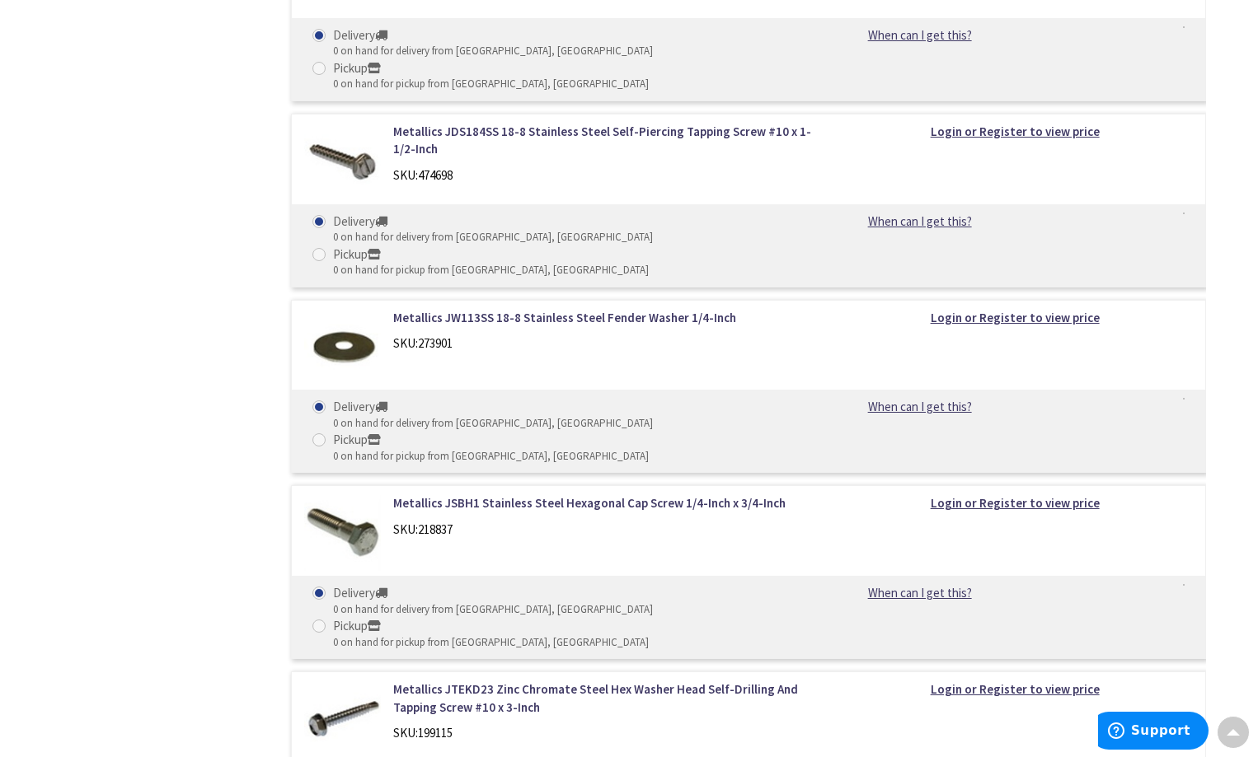
scroll to position [55320, 0]
